Goal: Check status

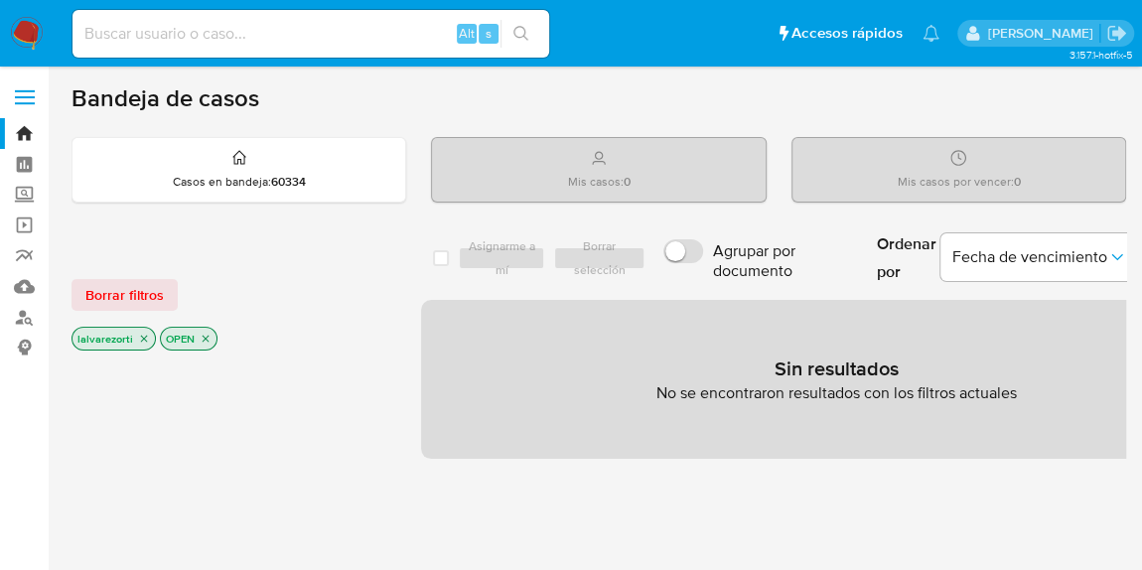
click at [148, 335] on p "lalvarezorti" at bounding box center [114, 339] width 82 height 22
click at [144, 335] on icon "close-filter" at bounding box center [144, 339] width 12 height 12
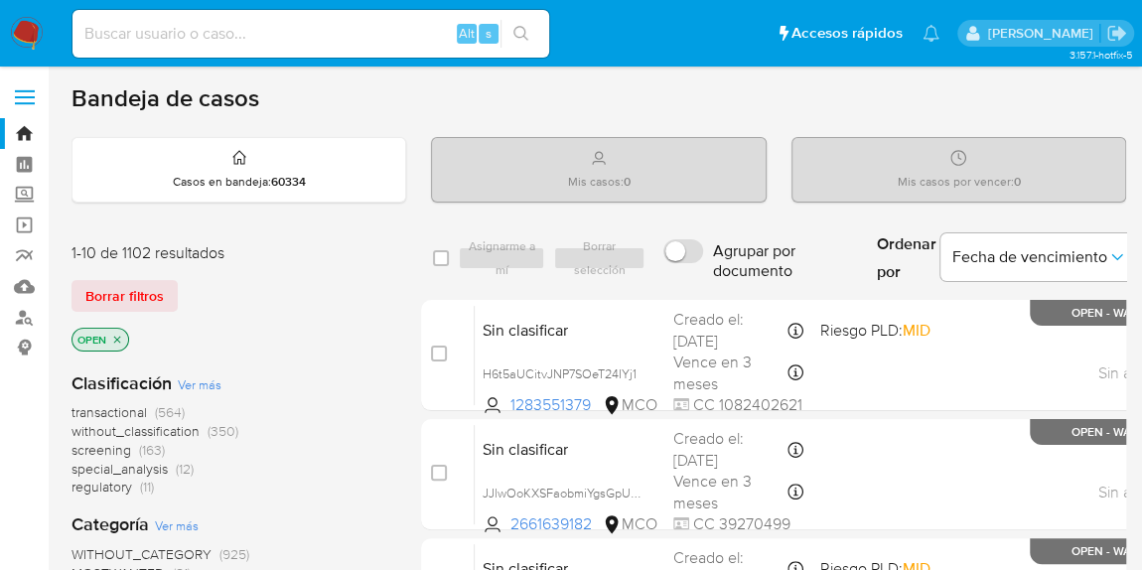
click at [119, 336] on icon "close-filter" at bounding box center [117, 339] width 7 height 7
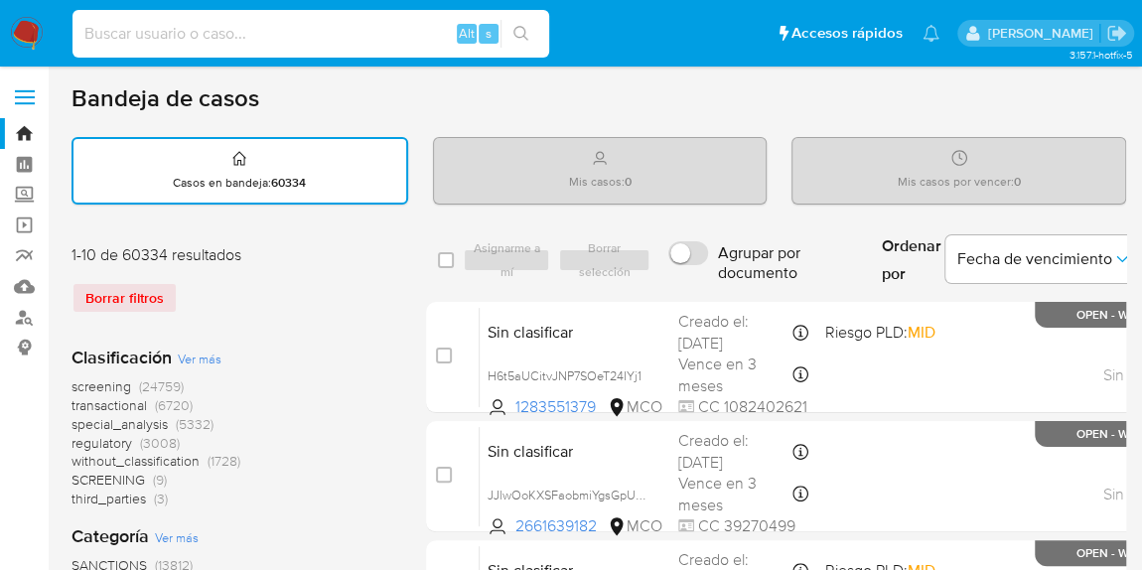
click at [226, 32] on input at bounding box center [311, 34] width 477 height 26
paste input "MMAkuAExpg9Ue2YUVr0J0zmB"
type input "MMAkuAExpg9Ue2YUVr0J0zmB"
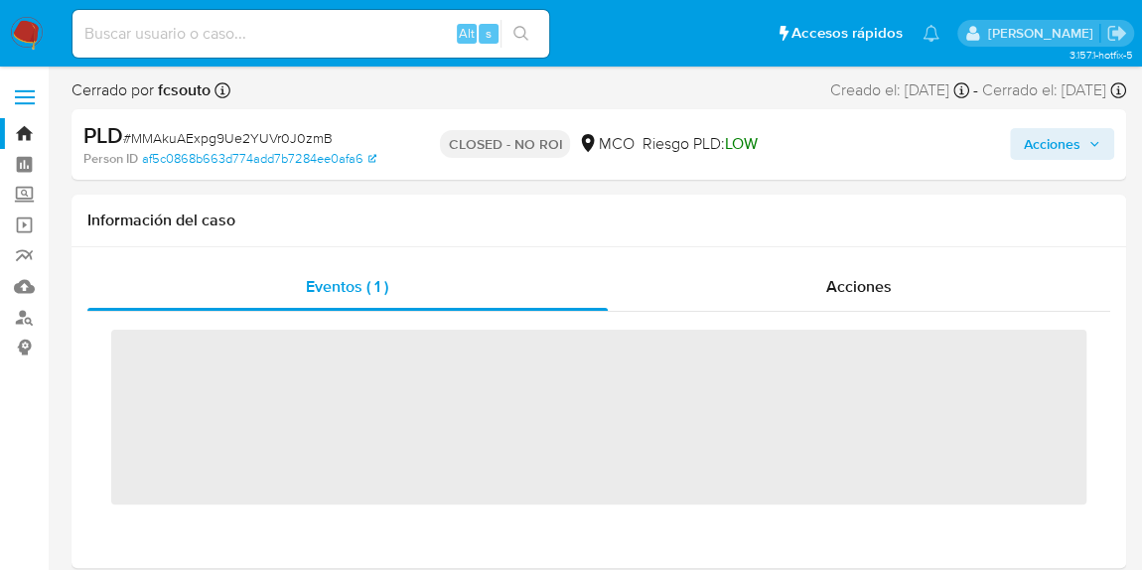
scroll to position [838, 0]
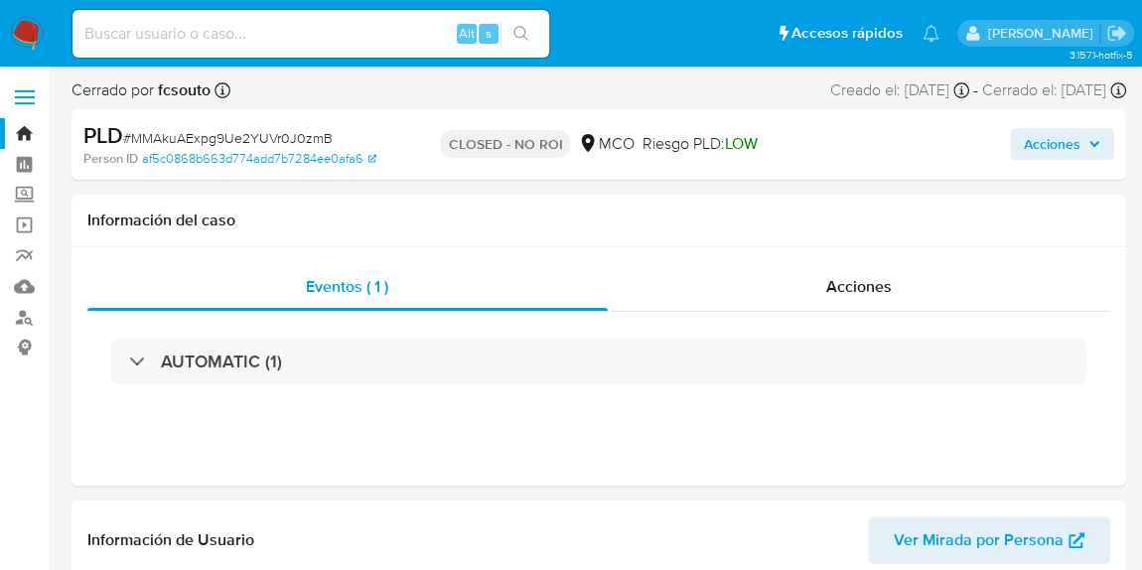
select select "10"
